Goal: Task Accomplishment & Management: Complete application form

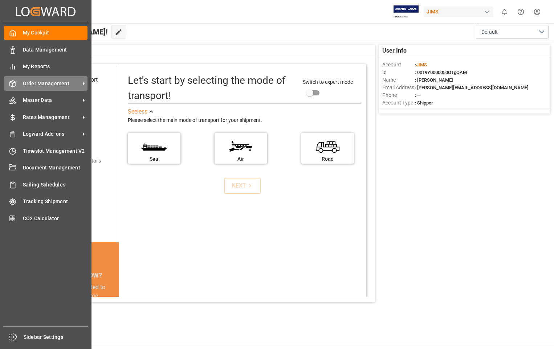
click at [56, 83] on span "Order Management" at bounding box center [51, 84] width 57 height 8
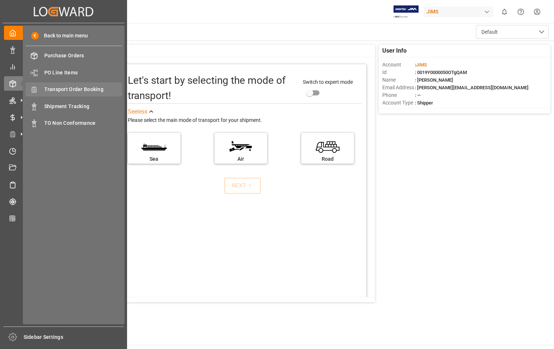
click at [99, 89] on span "Transport Order Booking" at bounding box center [83, 90] width 78 height 8
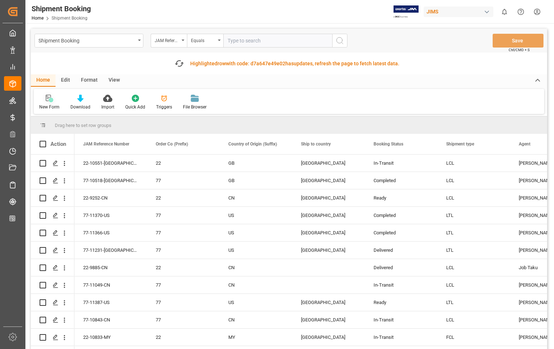
click at [50, 98] on icon at bounding box center [49, 98] width 7 height 7
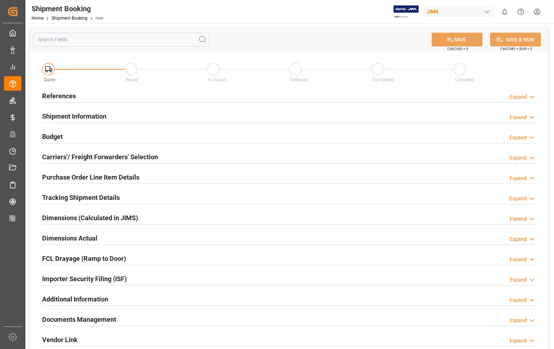
click at [64, 97] on h2 "References" at bounding box center [59, 96] width 34 height 10
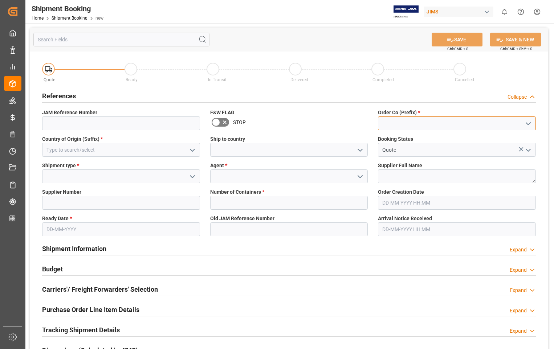
click at [393, 119] on input at bounding box center [457, 123] width 158 height 14
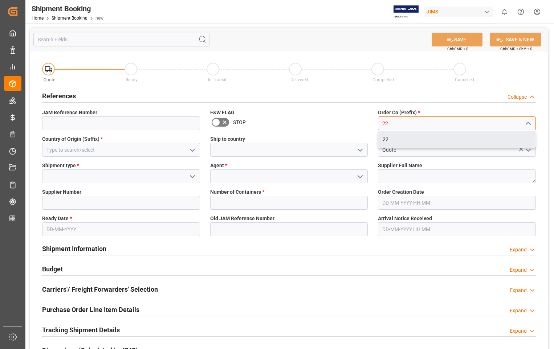
drag, startPoint x: 388, startPoint y: 138, endPoint x: 388, endPoint y: 133, distance: 4.4
click at [388, 136] on div "22" at bounding box center [456, 139] width 157 height 16
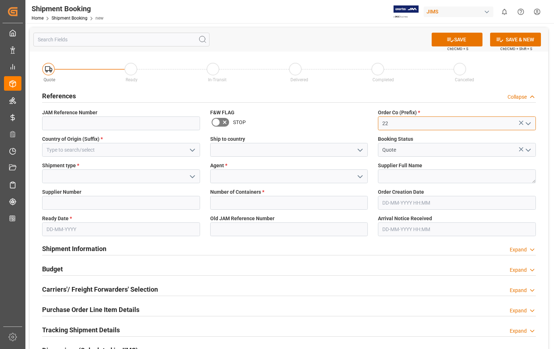
type input "22"
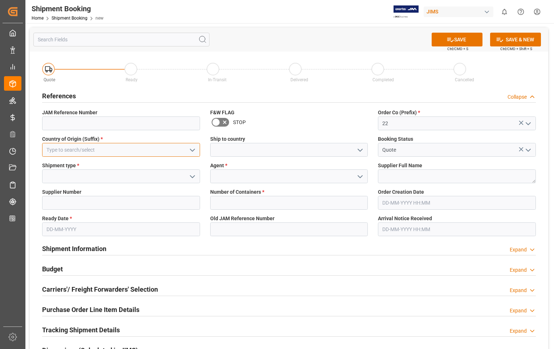
click at [82, 149] on input at bounding box center [121, 150] width 158 height 14
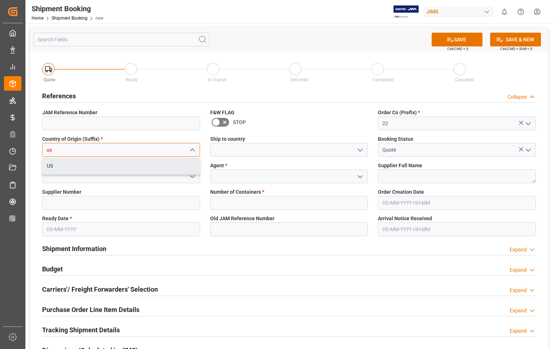
click at [56, 168] on div "US" at bounding box center [120, 166] width 157 height 16
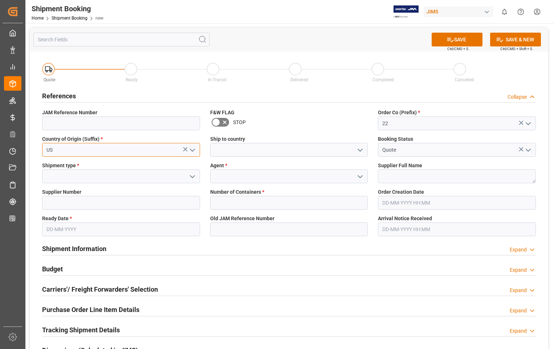
type input "US"
click at [219, 146] on input at bounding box center [289, 150] width 158 height 14
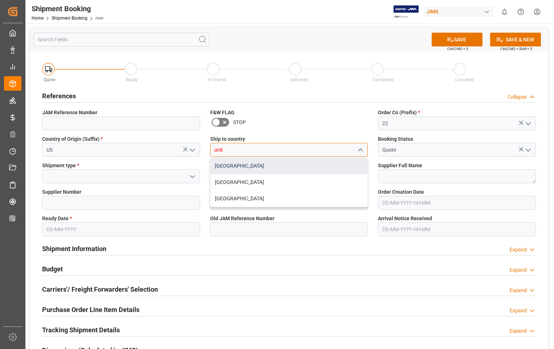
click at [244, 165] on div "[GEOGRAPHIC_DATA]" at bounding box center [288, 166] width 157 height 16
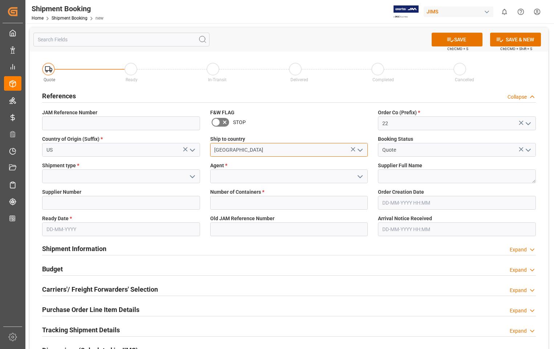
type input "[GEOGRAPHIC_DATA]"
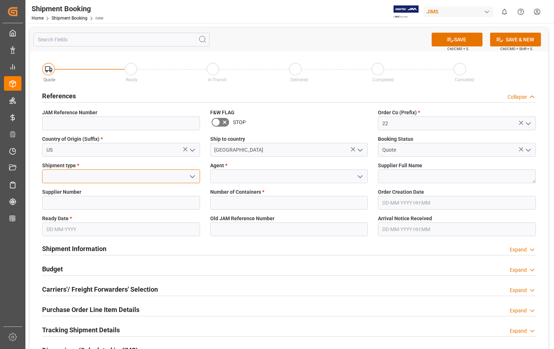
click at [123, 175] on input at bounding box center [121, 176] width 158 height 14
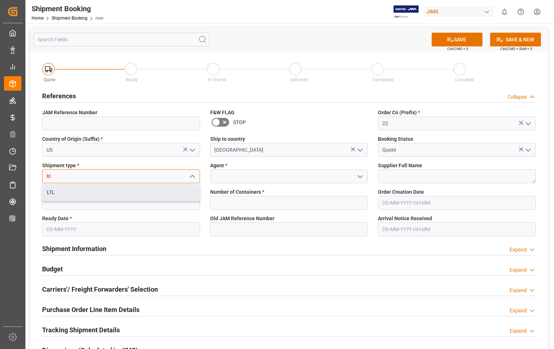
click at [53, 194] on div "LTL" at bounding box center [120, 192] width 157 height 16
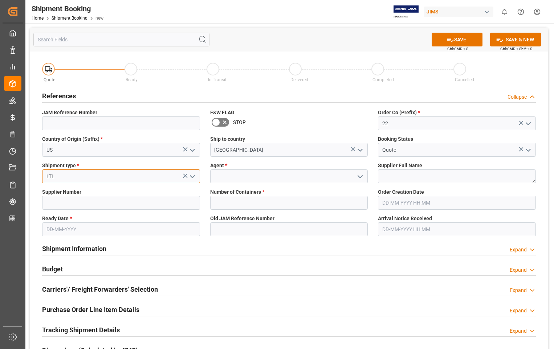
type input "LTL"
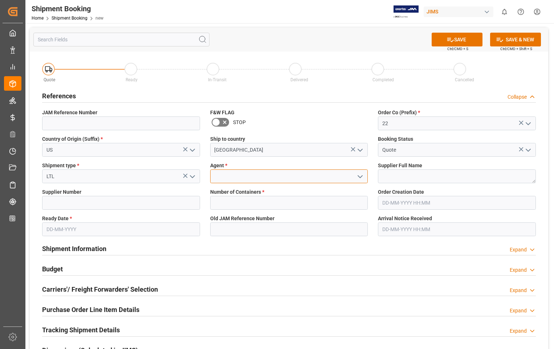
click at [246, 177] on input at bounding box center [289, 176] width 158 height 14
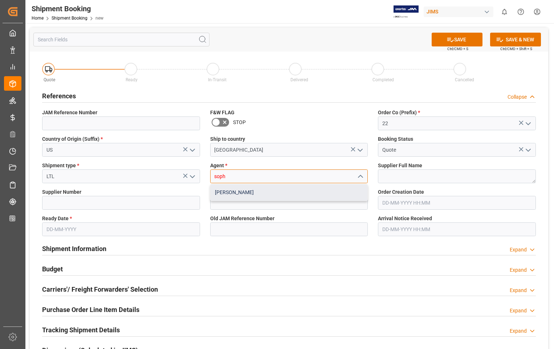
click at [231, 193] on div "[PERSON_NAME]" at bounding box center [288, 192] width 157 height 16
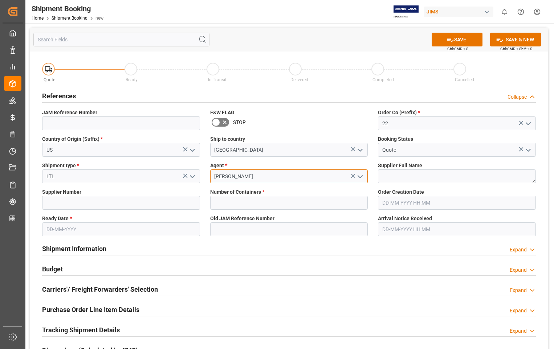
type input "[PERSON_NAME]"
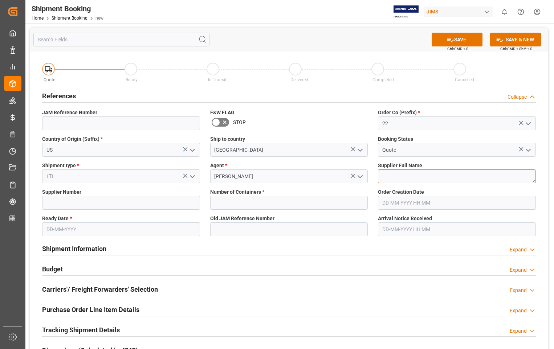
click at [410, 173] on textarea at bounding box center [457, 176] width 158 height 14
paste textarea "Audio-Technica US, Inc"
type textarea "Audio-Technica US, Inc"
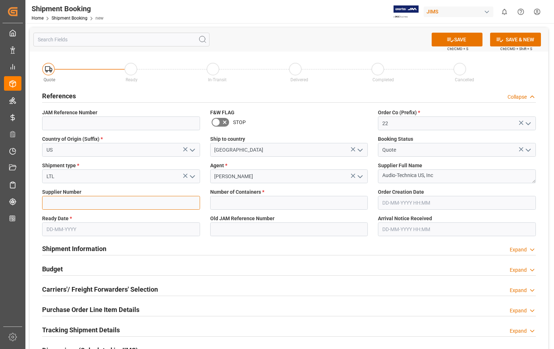
click at [76, 202] on input at bounding box center [121, 203] width 158 height 14
type input "404539"
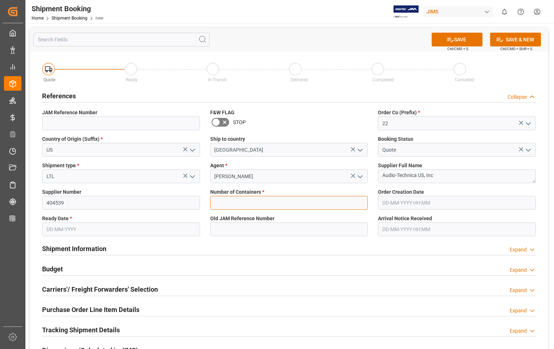
click at [262, 204] on input "text" at bounding box center [289, 203] width 158 height 14
type input "0"
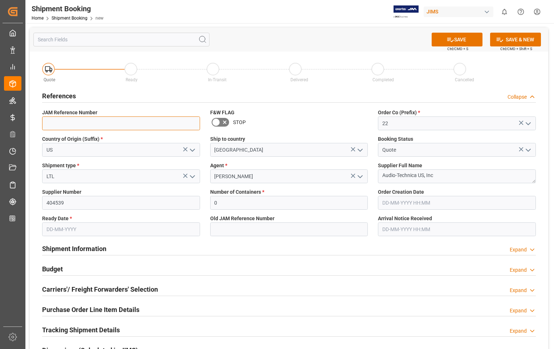
type input "22-11389-US"
type input "21-08-2025 00:00"
type input "06-10-2025"
type input "08-10-2025 00:00"
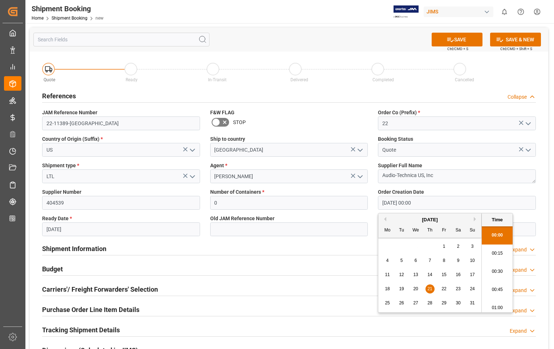
click at [446, 201] on input "21-08-2025 00:00" at bounding box center [457, 203] width 158 height 14
click at [475, 220] on button "Next Month" at bounding box center [476, 219] width 4 height 4
click at [400, 259] on span "7" at bounding box center [401, 260] width 3 height 5
type input "[DATE] 00:00"
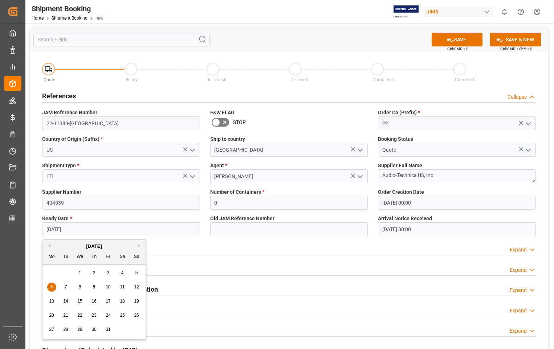
click at [115, 229] on input "06-10-2025" at bounding box center [121, 229] width 158 height 14
click at [139, 244] on button "Next Month" at bounding box center [140, 246] width 4 height 4
click at [66, 315] on span "18" at bounding box center [65, 315] width 5 height 5
type input "[DATE]"
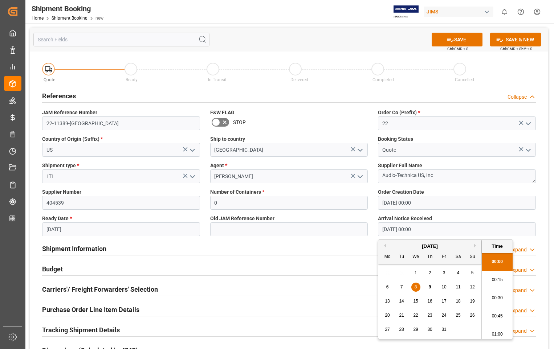
drag, startPoint x: 438, startPoint y: 231, endPoint x: 374, endPoint y: 230, distance: 63.9
click at [374, 230] on div "Arrival Notice Received 08-10-2025 00:00" at bounding box center [457, 225] width 168 height 26
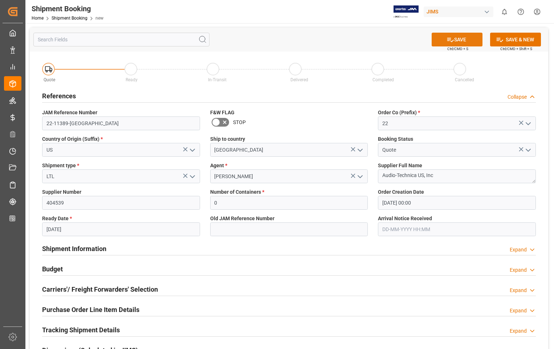
click at [462, 42] on button "SAVE" at bounding box center [456, 40] width 51 height 14
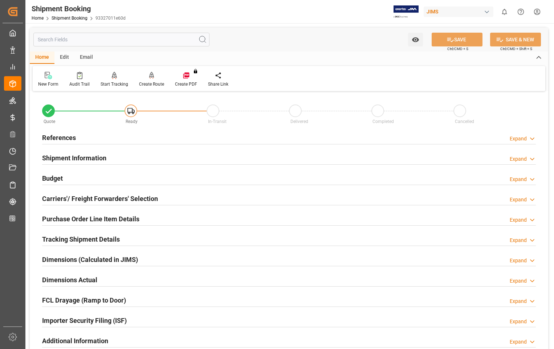
click at [70, 200] on h2 "Carriers'/ Freight Forwarders' Selection" at bounding box center [100, 199] width 116 height 10
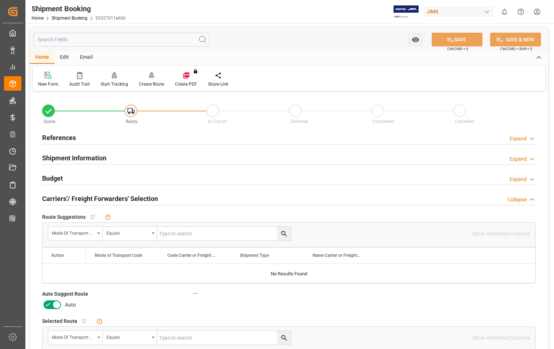
click at [57, 307] on icon at bounding box center [56, 304] width 9 height 9
click at [0, 0] on input "checkbox" at bounding box center [0, 0] width 0 height 0
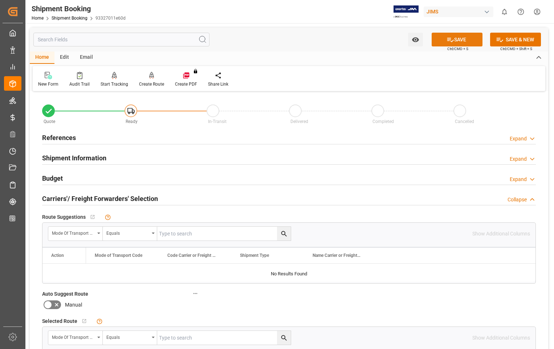
click at [451, 36] on icon at bounding box center [450, 40] width 8 height 8
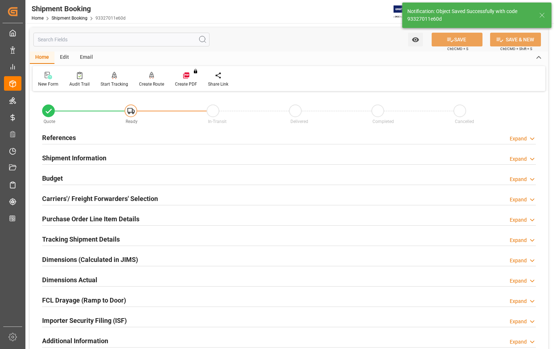
type input "Ready"
click at [60, 138] on h2 "References" at bounding box center [59, 138] width 34 height 10
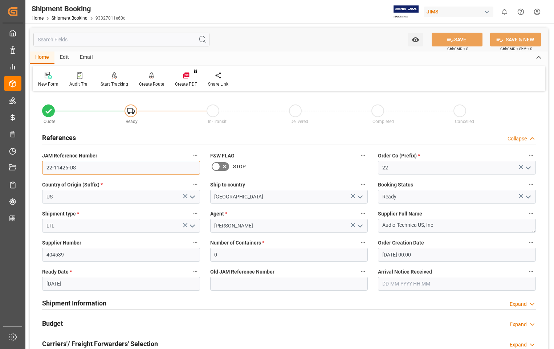
drag, startPoint x: 75, startPoint y: 167, endPoint x: 46, endPoint y: 167, distance: 29.4
click at [46, 167] on input "22-11426-US" at bounding box center [121, 168] width 158 height 14
